Goal: Task Accomplishment & Management: Manage account settings

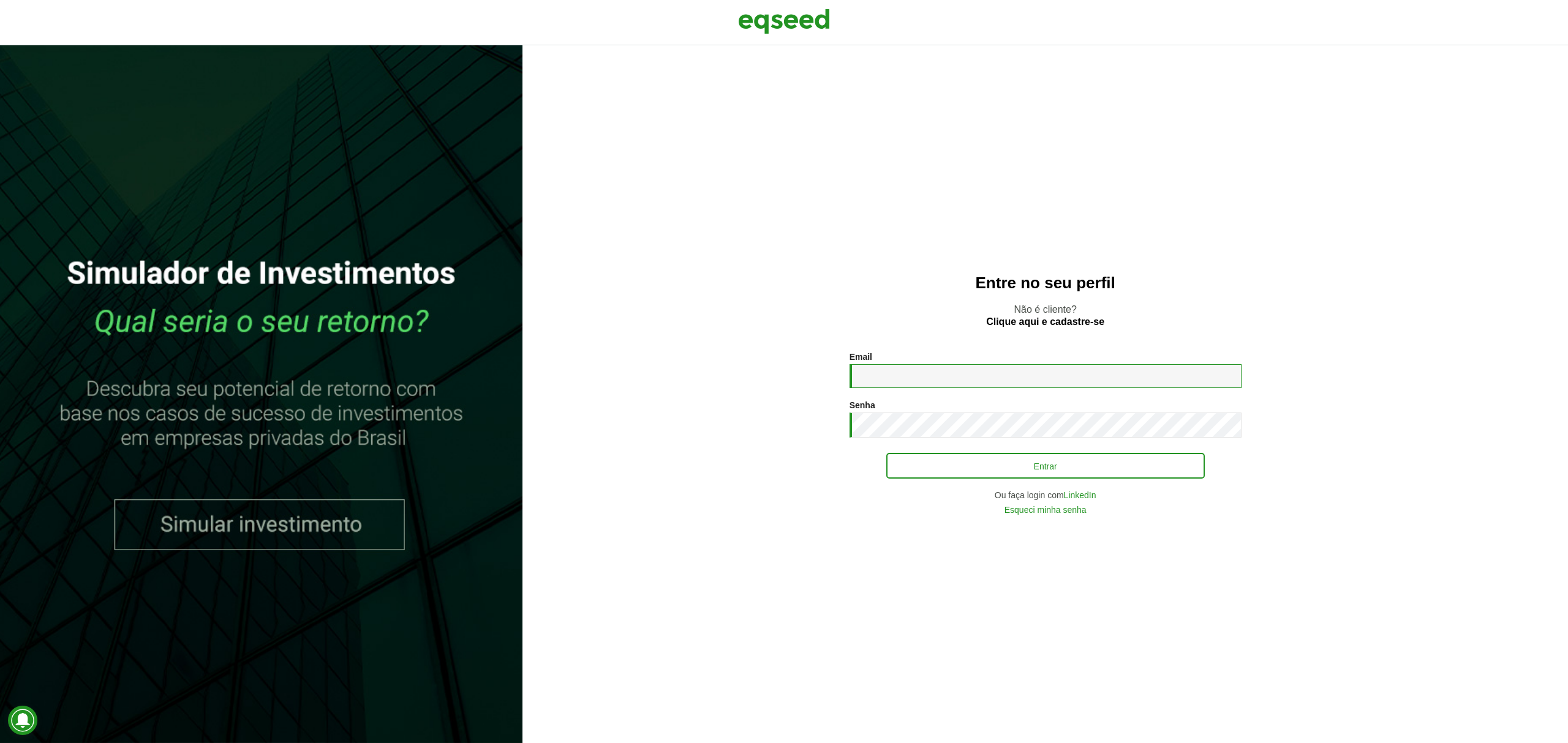
type input "**********"
click at [993, 469] on button "Entrar" at bounding box center [1045, 466] width 318 height 23
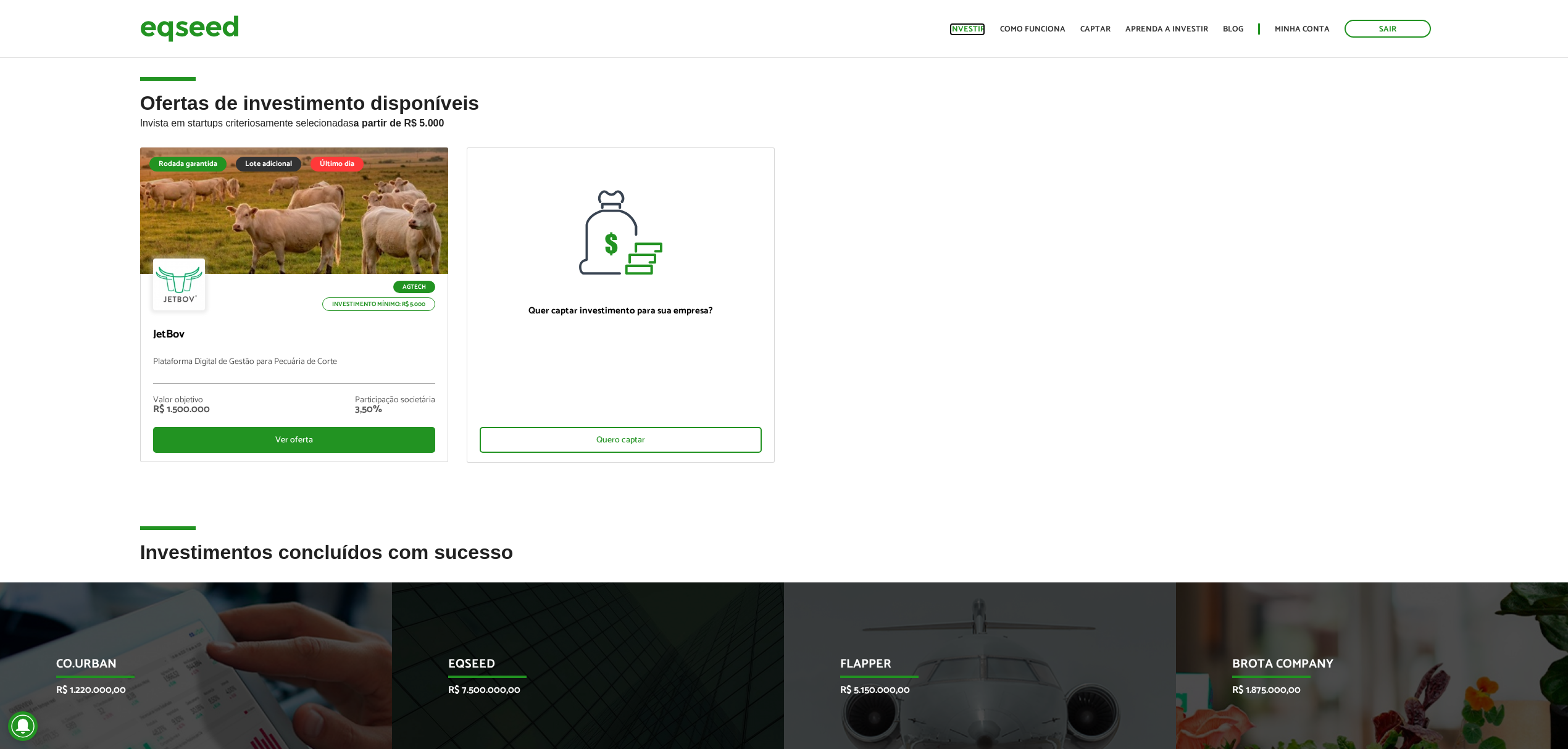
click at [977, 28] on link "Investir" at bounding box center [968, 29] width 36 height 8
